Goal: Find specific page/section: Find specific page/section

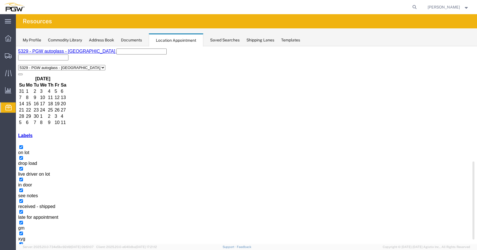
scroll to position [187, 0]
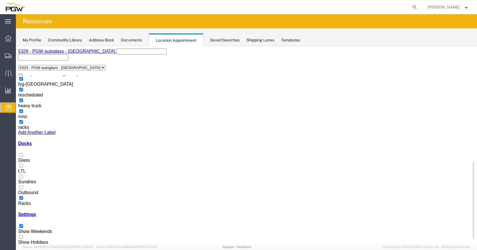
drag, startPoint x: 26, startPoint y: 147, endPoint x: 30, endPoint y: 195, distance: 48.2
click at [26, 158] on div at bounding box center [246, 158] width 457 height 0
click at [23, 153] on input "Glass" at bounding box center [21, 155] width 4 height 4
click at [24, 201] on div at bounding box center [246, 201] width 457 height 0
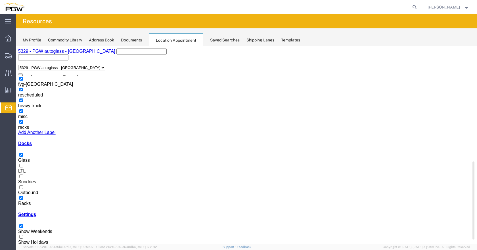
click at [23, 196] on input "Racks" at bounding box center [21, 198] width 4 height 4
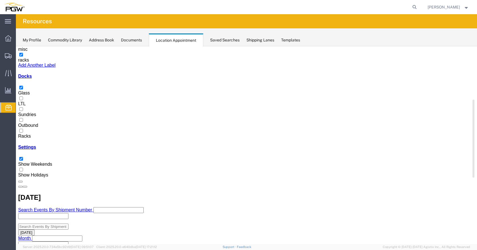
scroll to position [199, 0]
drag, startPoint x: 88, startPoint y: 180, endPoint x: 92, endPoint y: 214, distance: 34.3
click at [92, 214] on div "5329 - PGW autoglass - Chillicothe 5329 - PGW autoglass - [GEOGRAPHIC_DATA] [DA…" at bounding box center [246, 207] width 457 height 452
click at [25, 134] on div at bounding box center [246, 134] width 457 height 0
click at [23, 133] on input "Racks" at bounding box center [21, 131] width 4 height 4
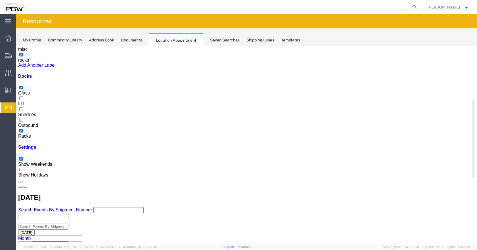
scroll to position [0, 0]
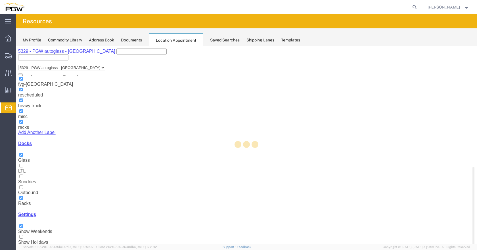
click at [23, 136] on div at bounding box center [246, 145] width 461 height 198
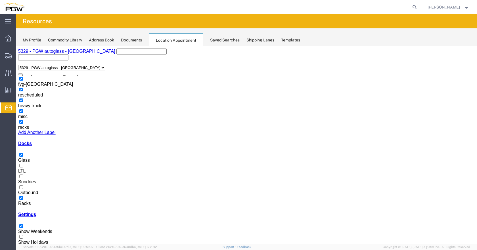
click at [25, 158] on div at bounding box center [246, 158] width 457 height 0
click at [23, 153] on input "Glass" at bounding box center [21, 155] width 4 height 4
